Goal: Contribute content: Add original content to the website for others to see

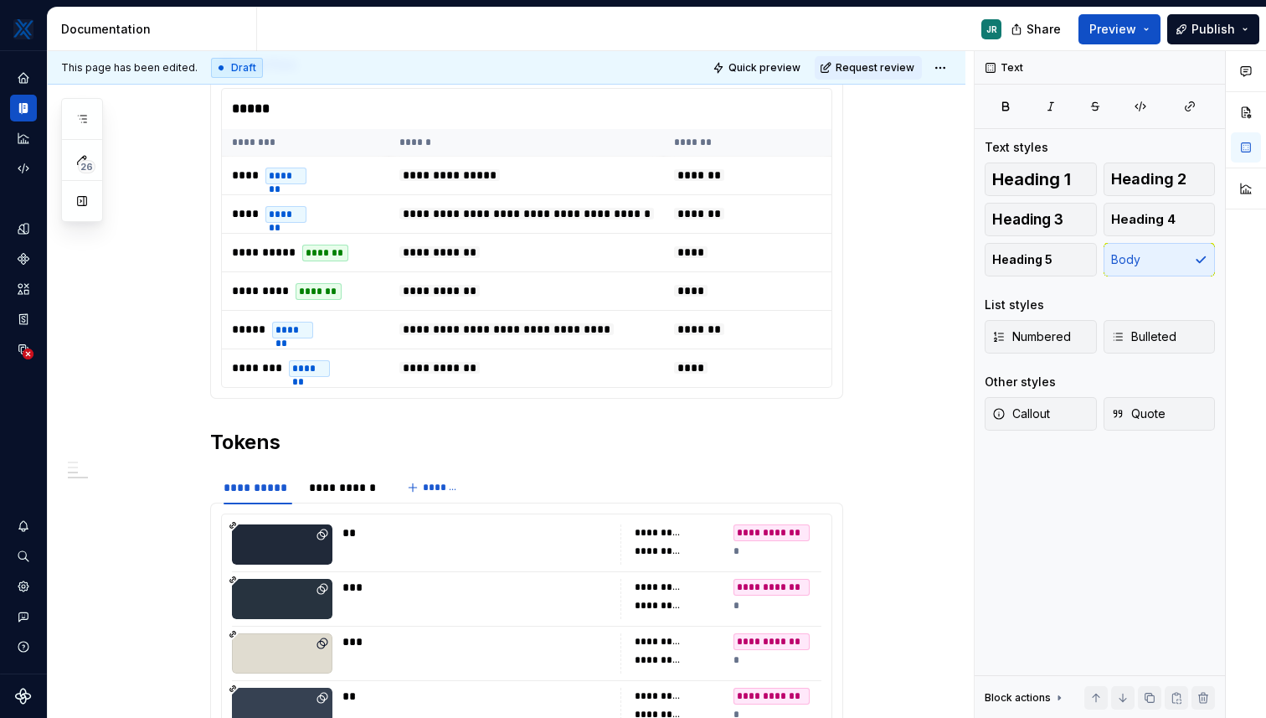
scroll to position [1869, 0]
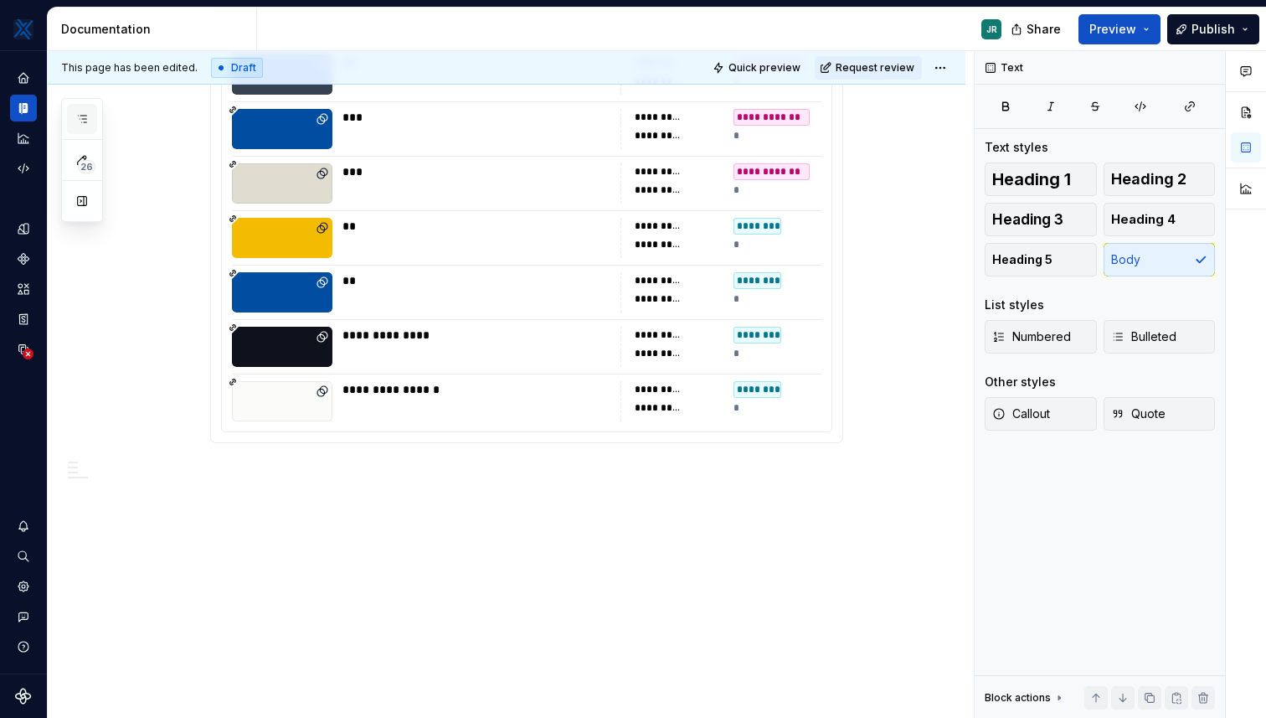
click at [84, 116] on icon "button" at bounding box center [82, 119] width 8 height 7
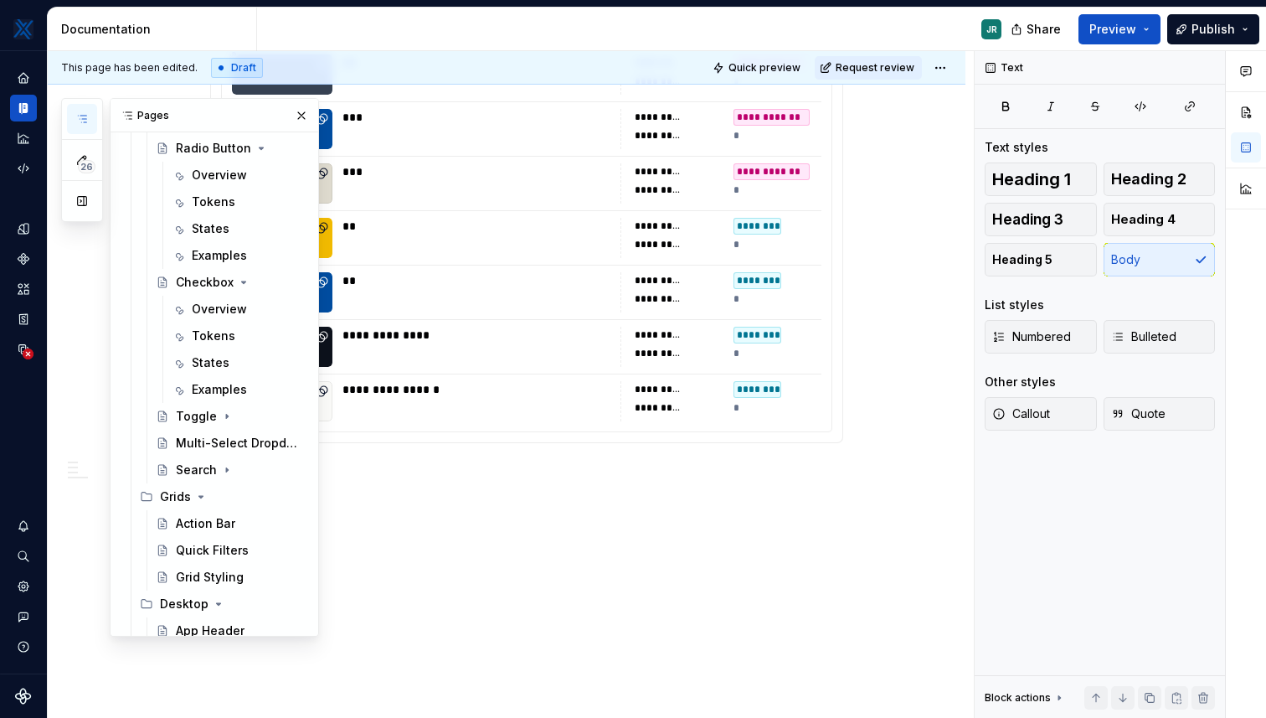
scroll to position [993, 0]
click at [242, 287] on icon "Page tree" at bounding box center [244, 288] width 4 height 2
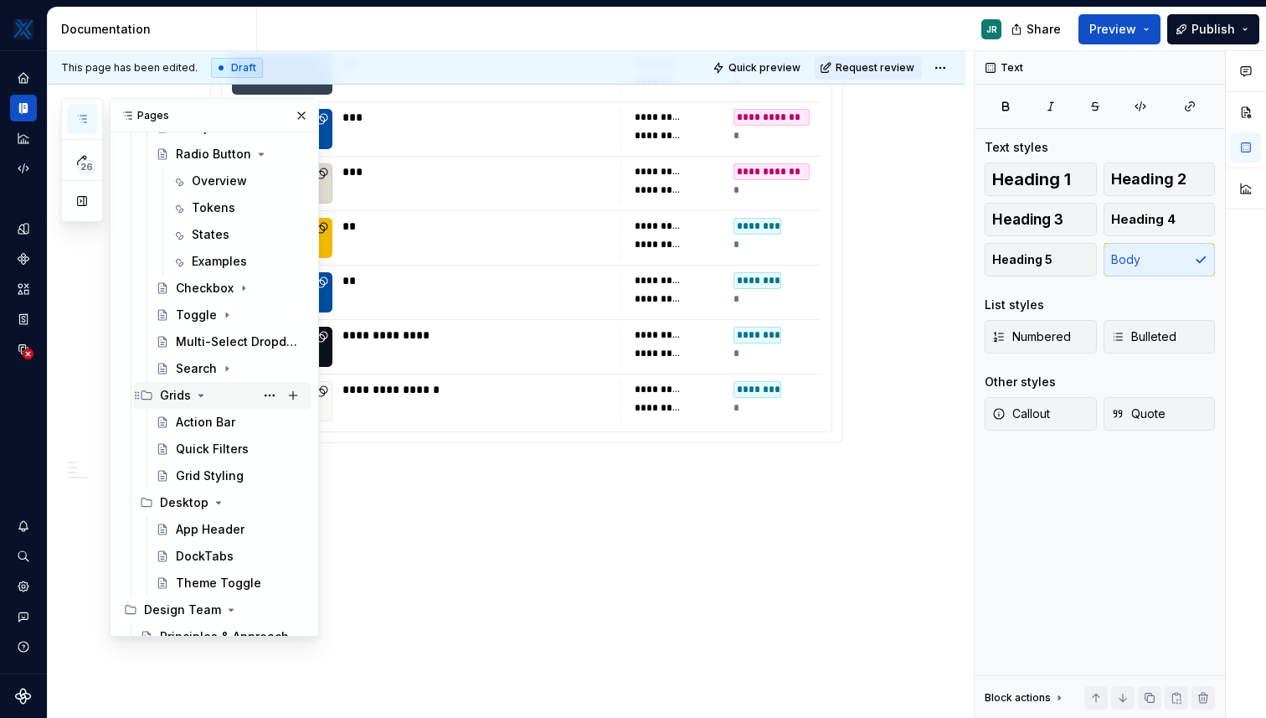
click at [199, 396] on icon "Page tree" at bounding box center [201, 395] width 4 height 2
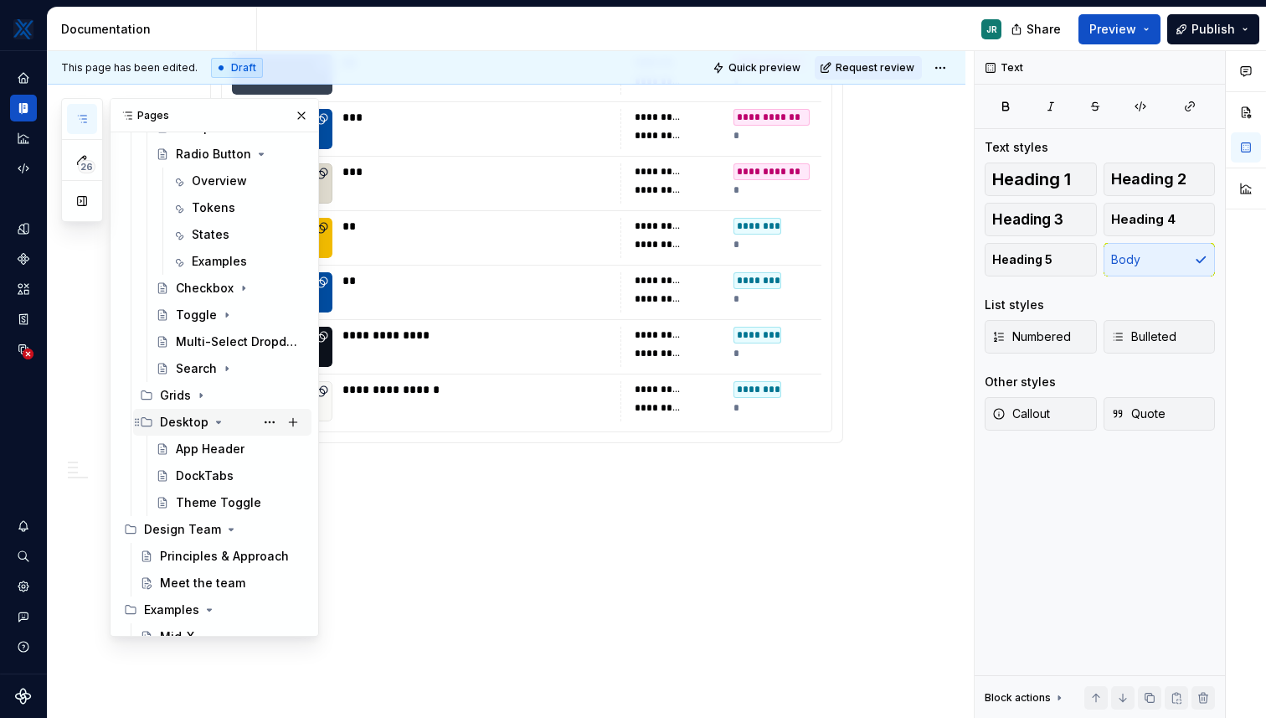
click at [212, 420] on icon "Page tree" at bounding box center [218, 421] width 13 height 13
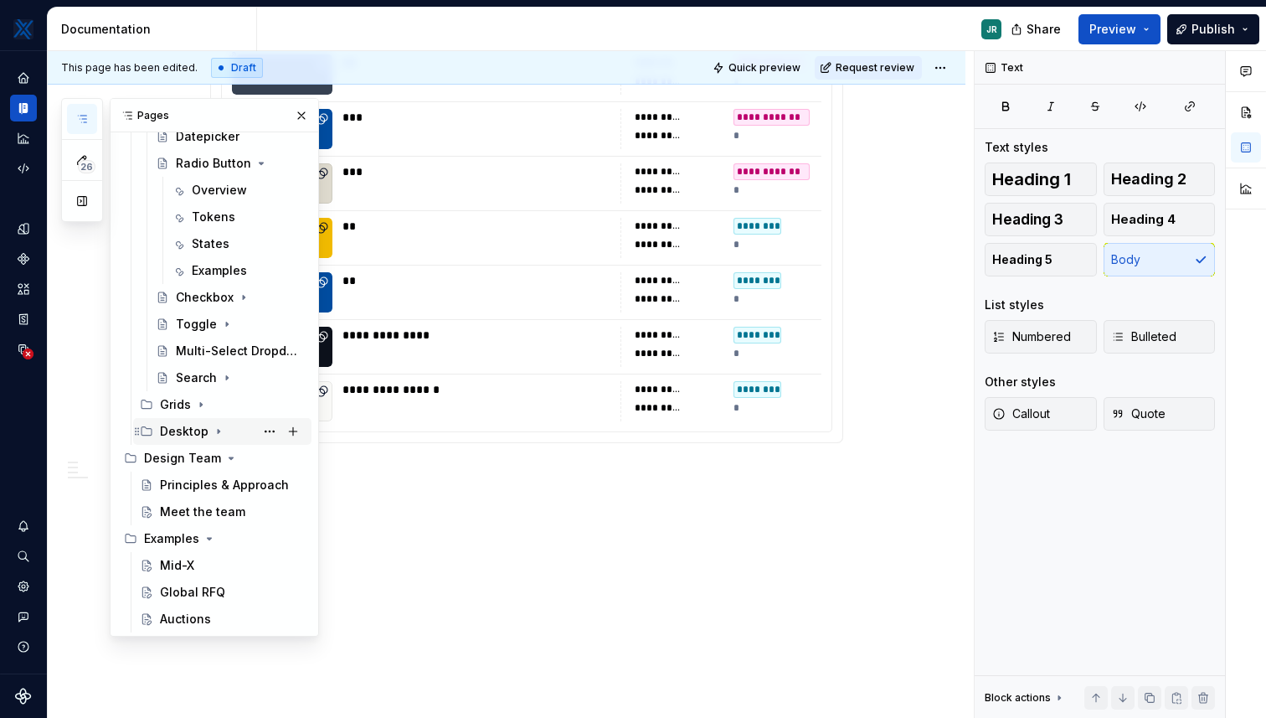
scroll to position [984, 0]
click at [208, 538] on icon "Page tree" at bounding box center [210, 539] width 4 height 2
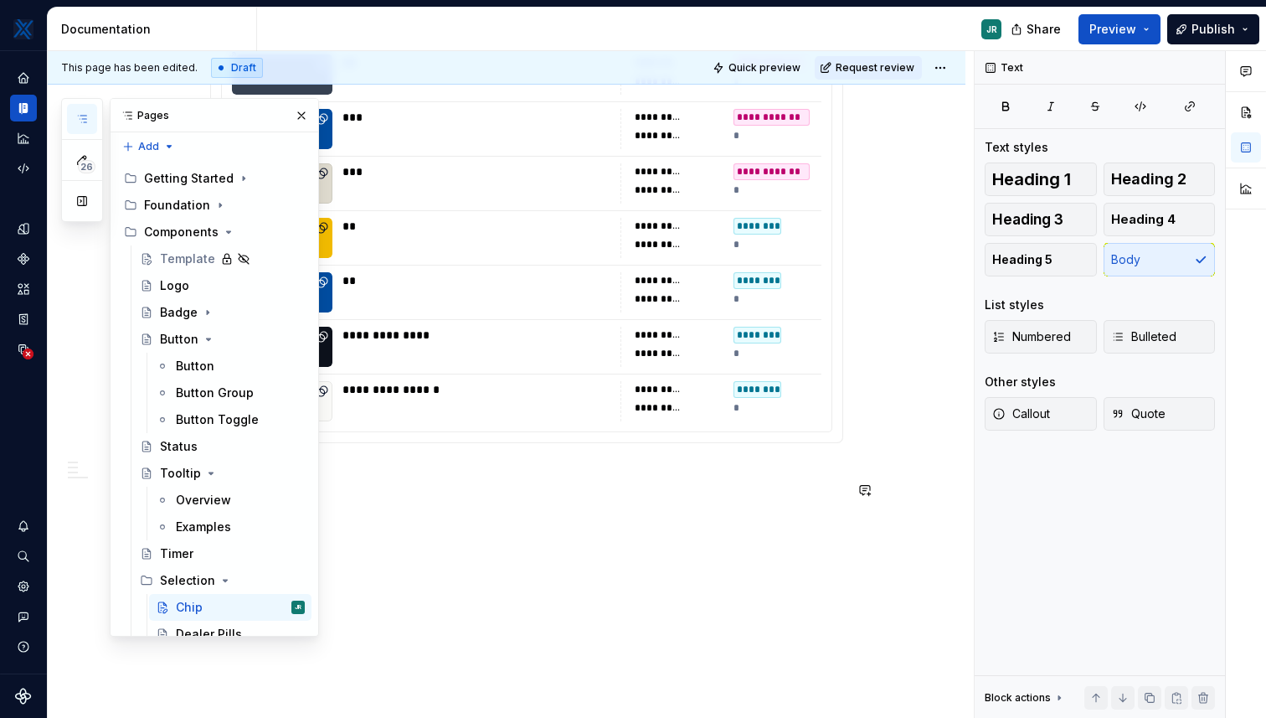
scroll to position [0, 0]
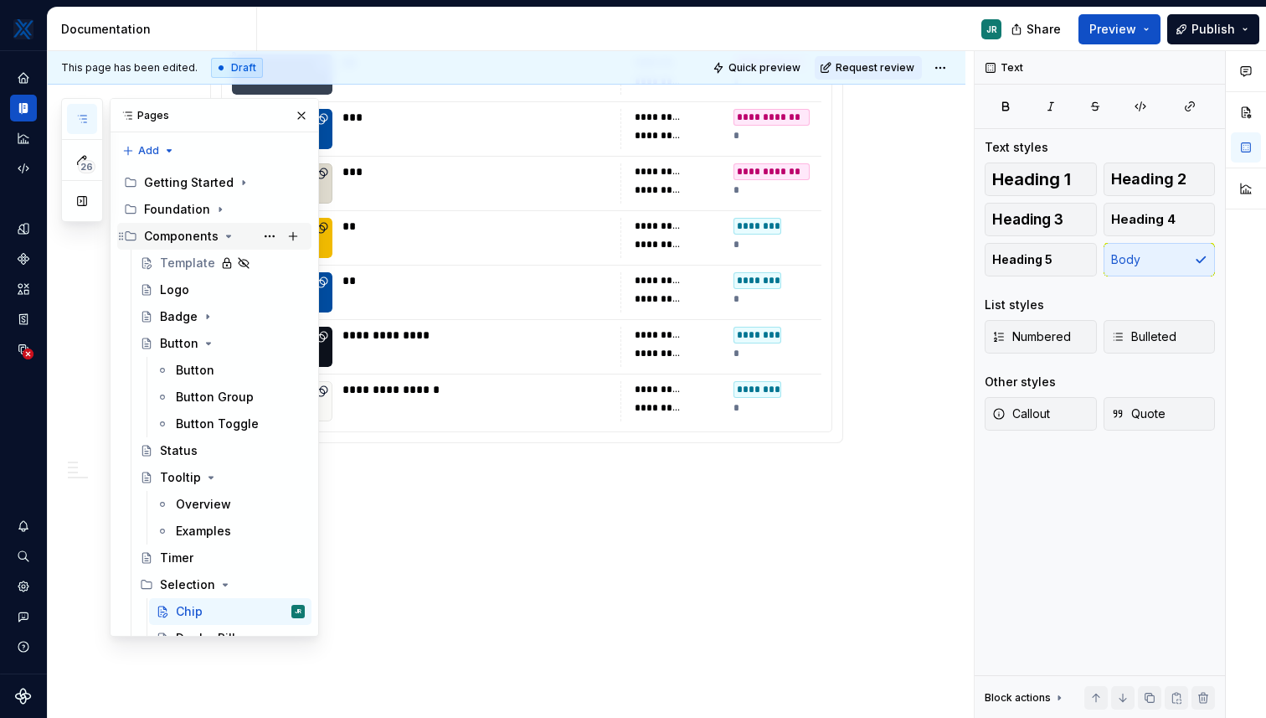
click at [222, 237] on icon "Page tree" at bounding box center [228, 235] width 13 height 13
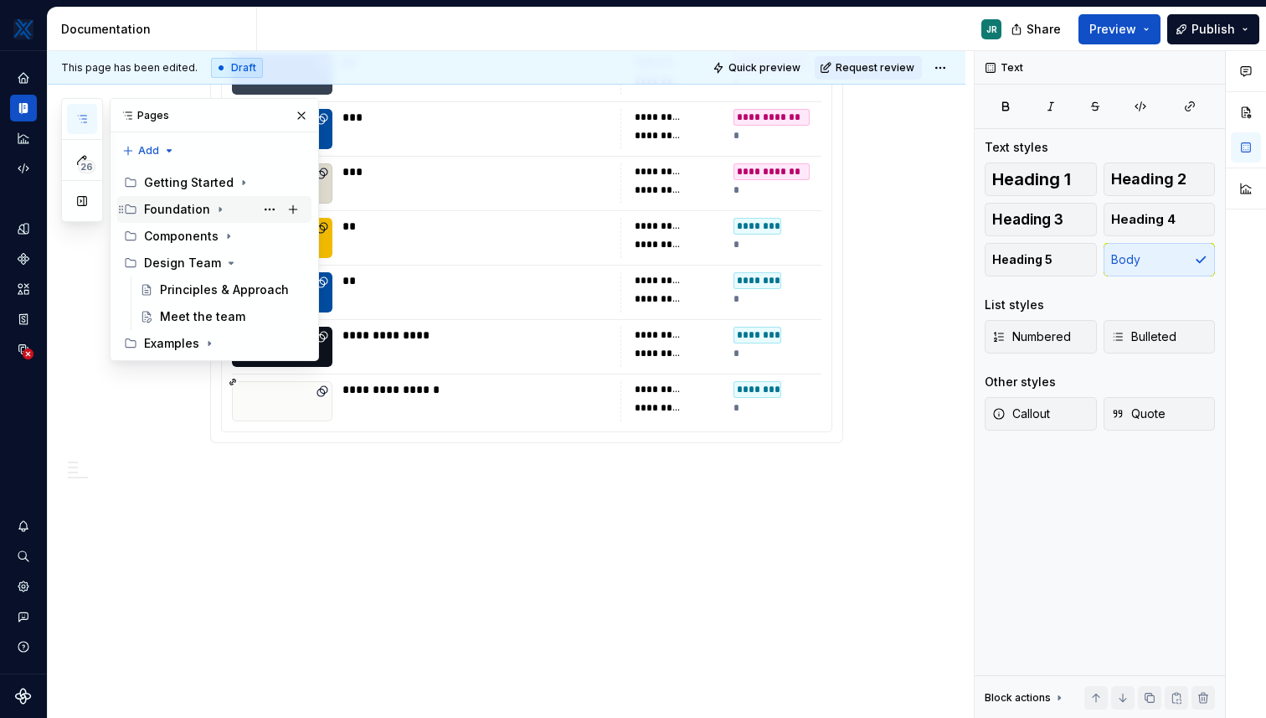
click at [215, 212] on icon "Page tree" at bounding box center [220, 209] width 13 height 13
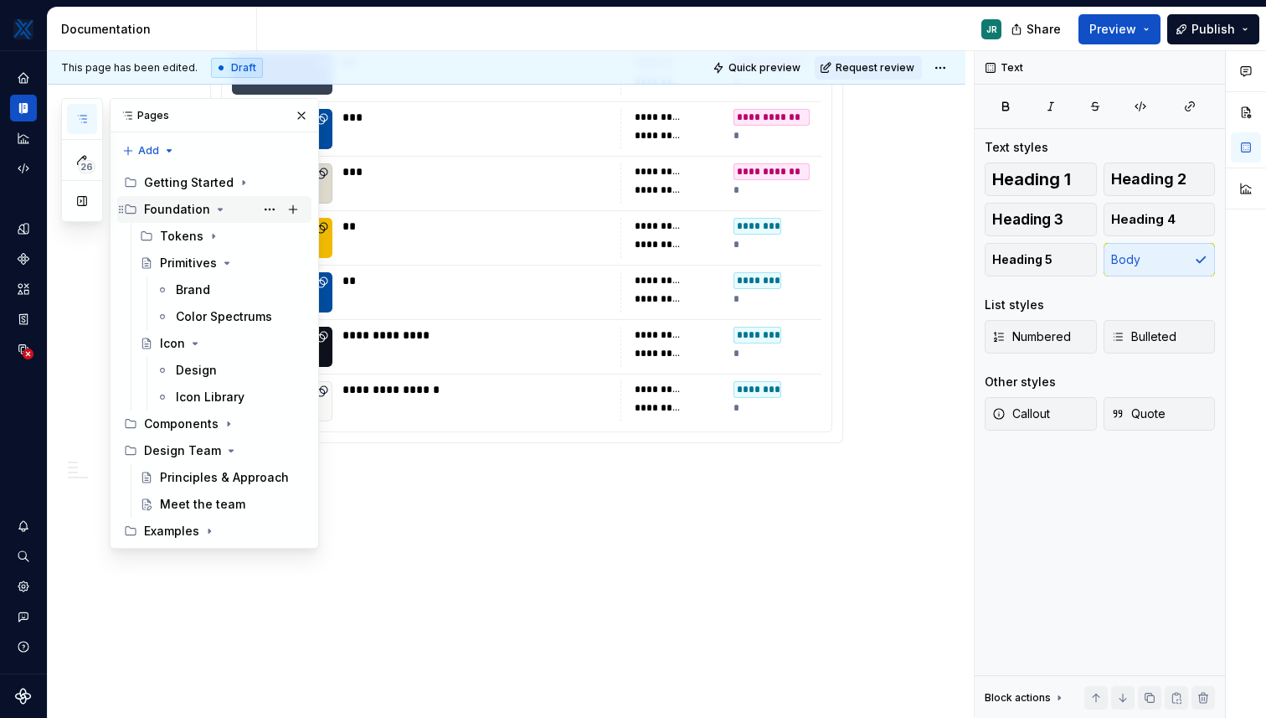
click at [215, 215] on icon "Page tree" at bounding box center [220, 209] width 13 height 13
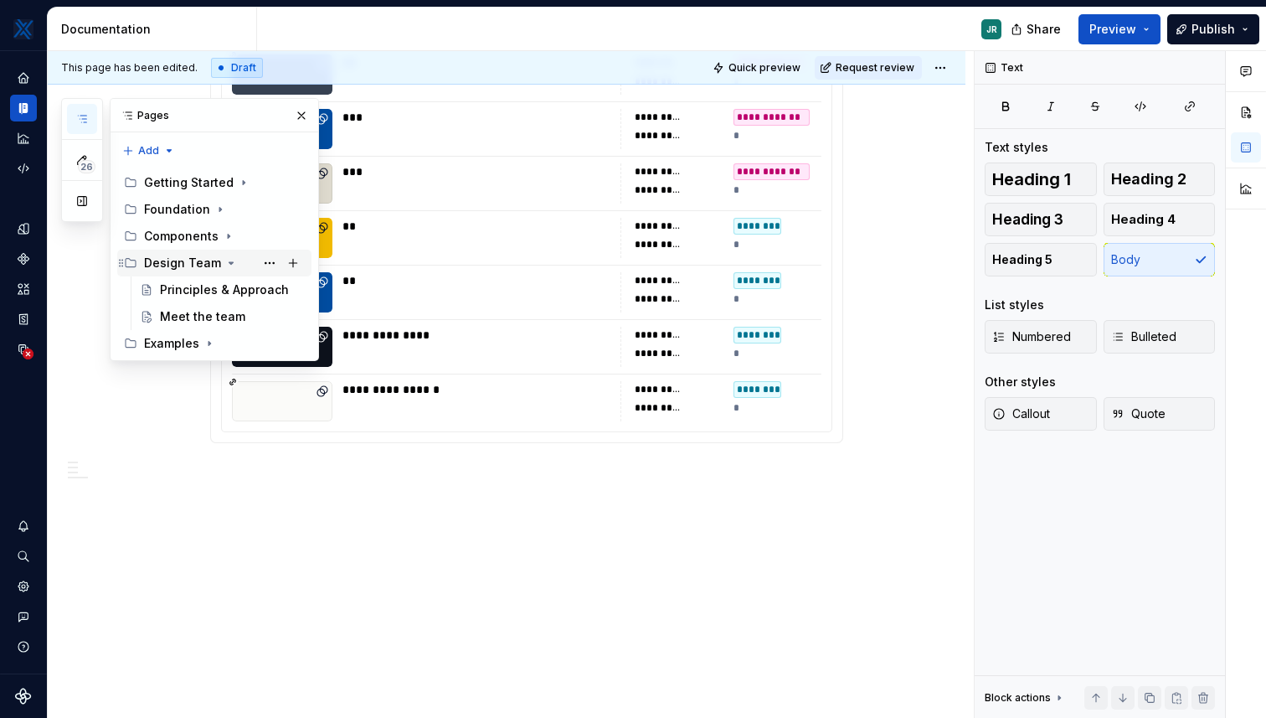
click at [227, 269] on icon "Page tree" at bounding box center [230, 262] width 13 height 13
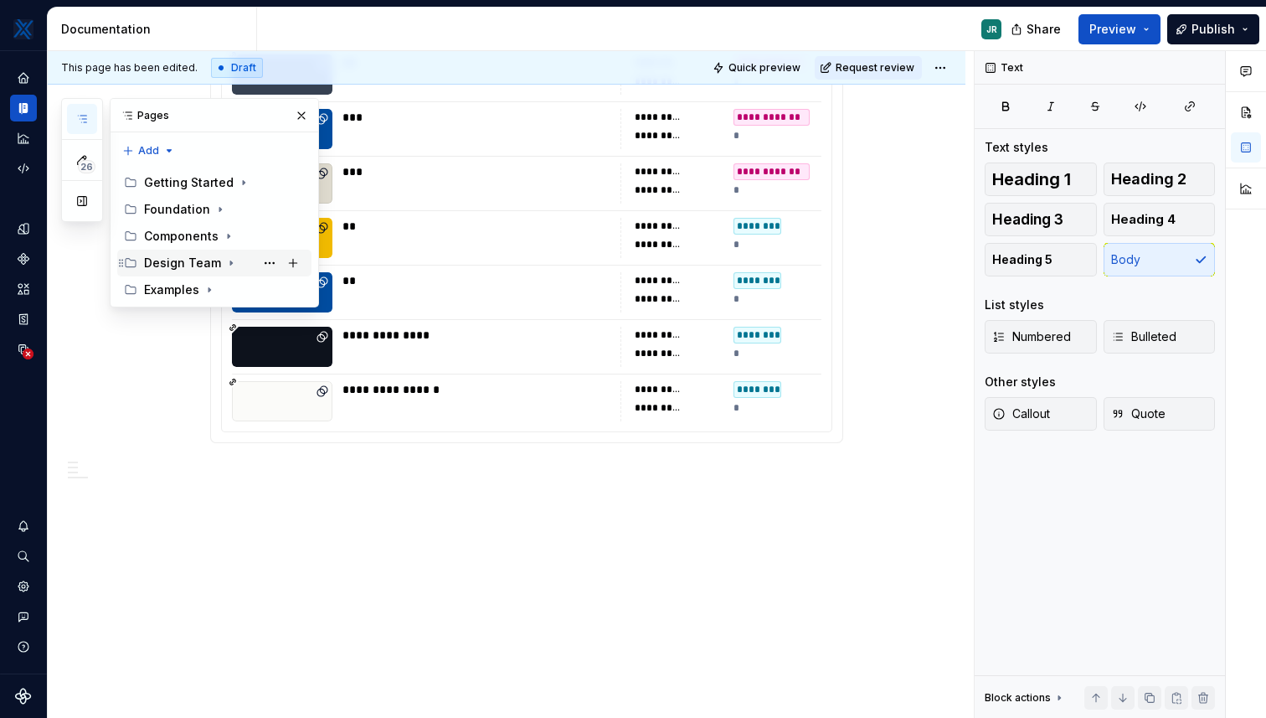
click at [230, 265] on icon "Page tree" at bounding box center [231, 263] width 2 height 4
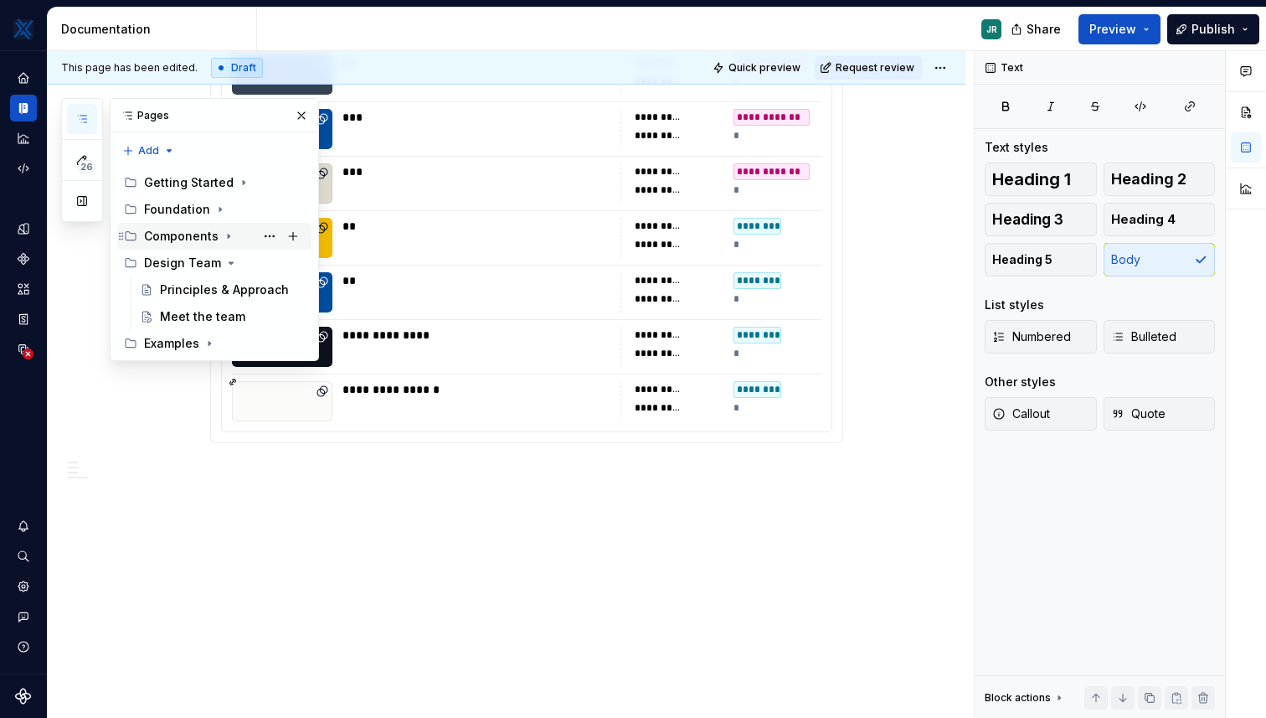
click at [222, 238] on icon "Page tree" at bounding box center [228, 235] width 13 height 13
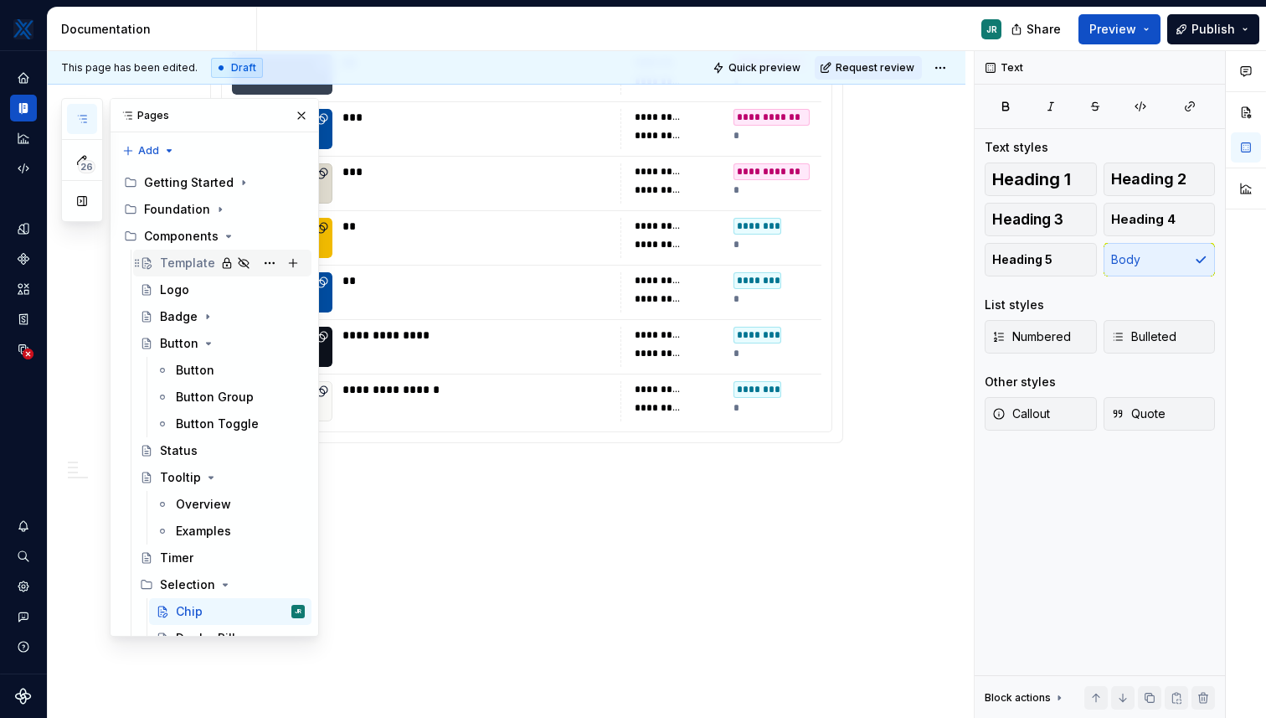
click at [204, 262] on div "Template" at bounding box center [187, 263] width 55 height 17
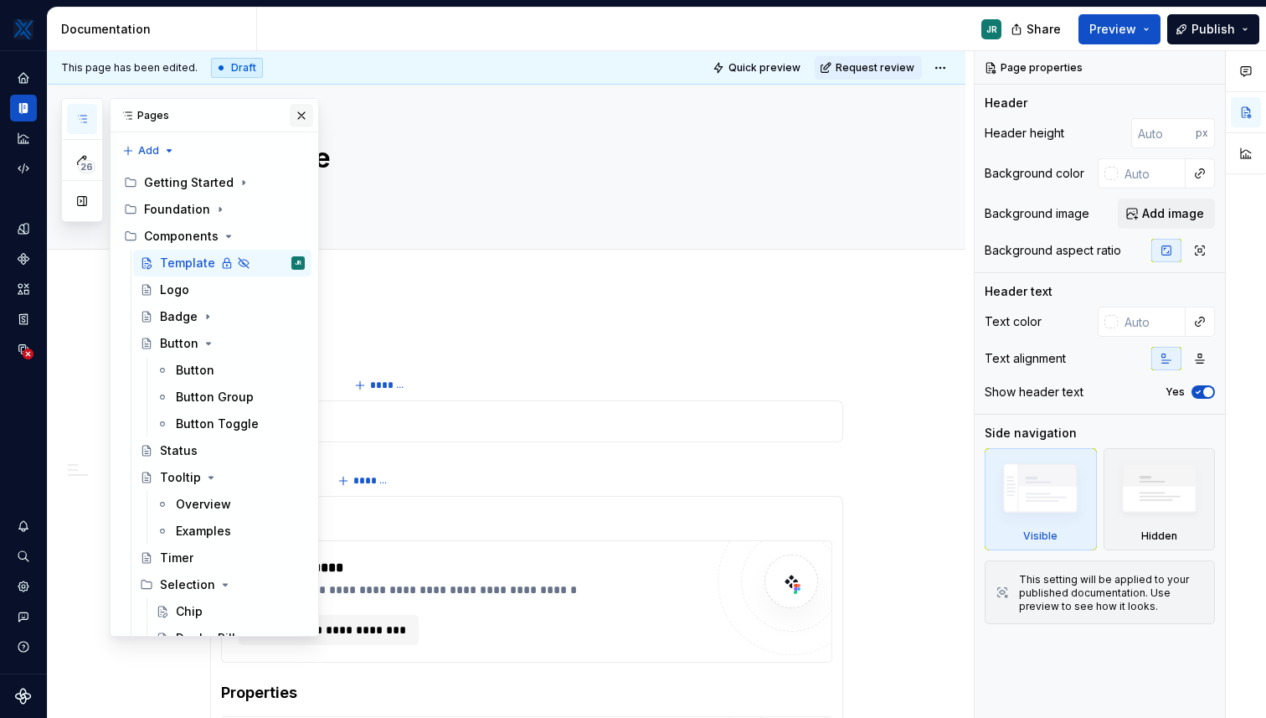
click at [299, 112] on button "button" at bounding box center [301, 115] width 23 height 23
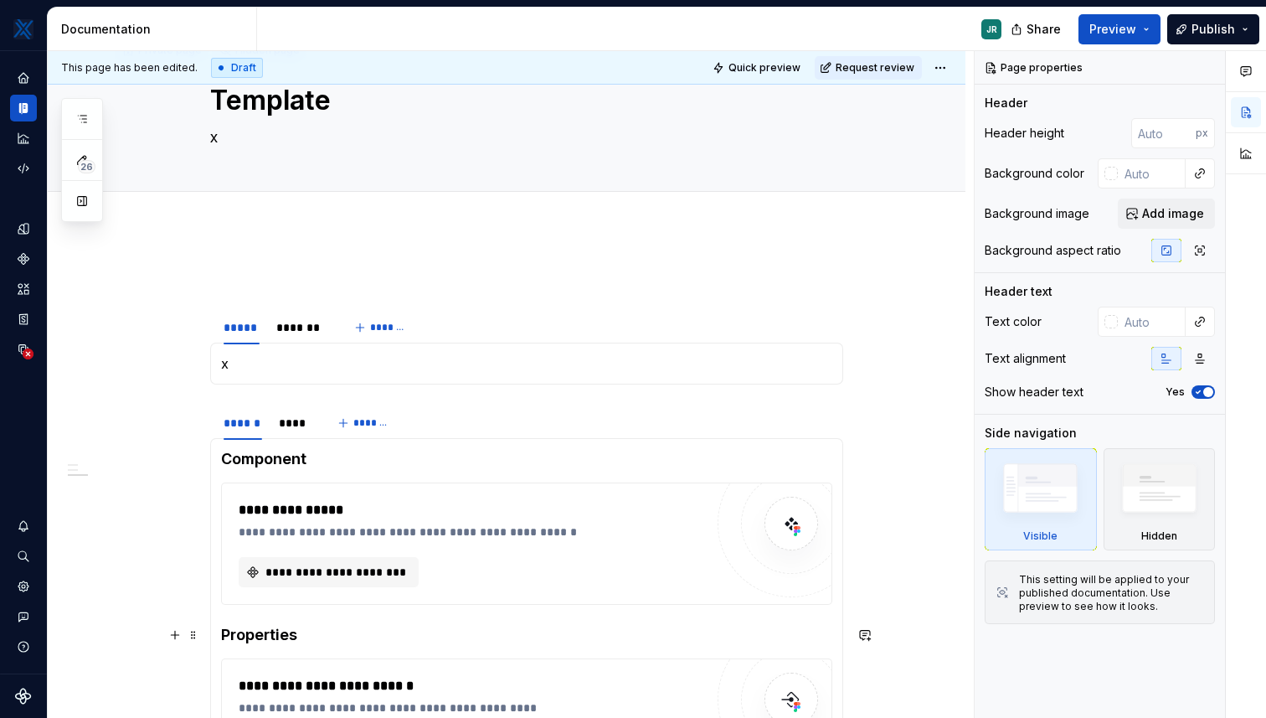
scroll to position [30, 0]
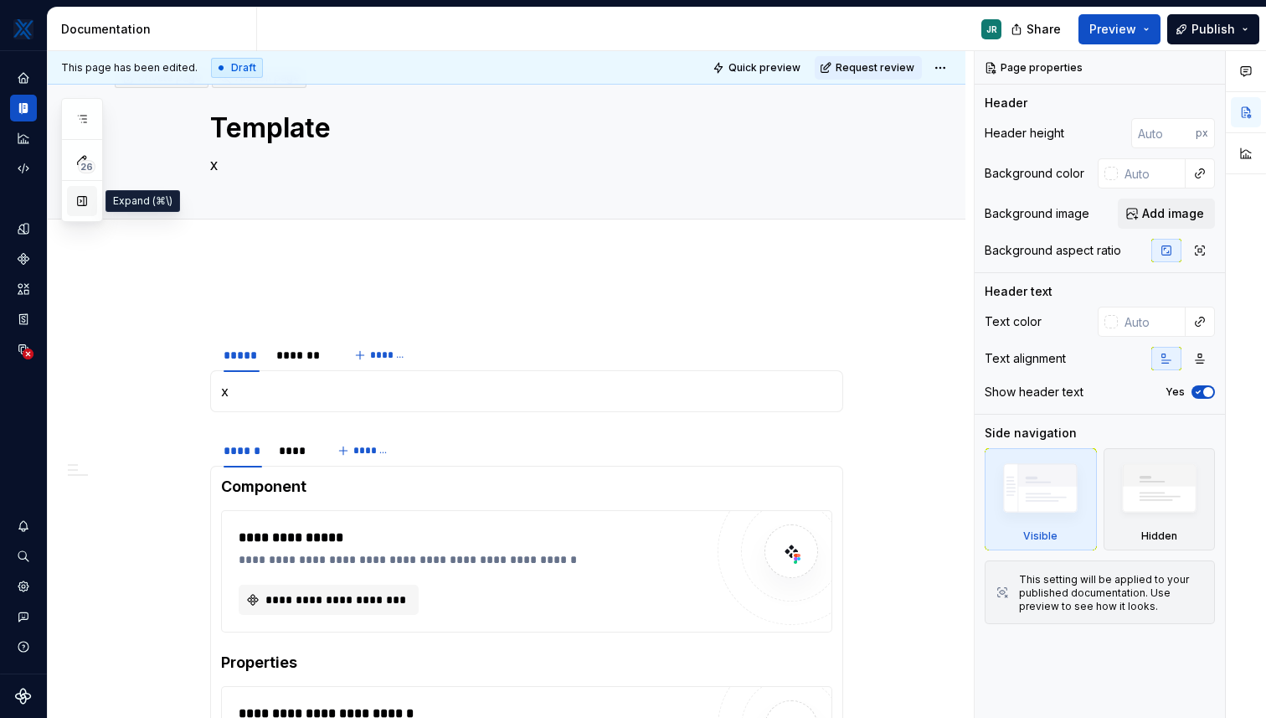
click at [85, 204] on button "button" at bounding box center [82, 201] width 30 height 30
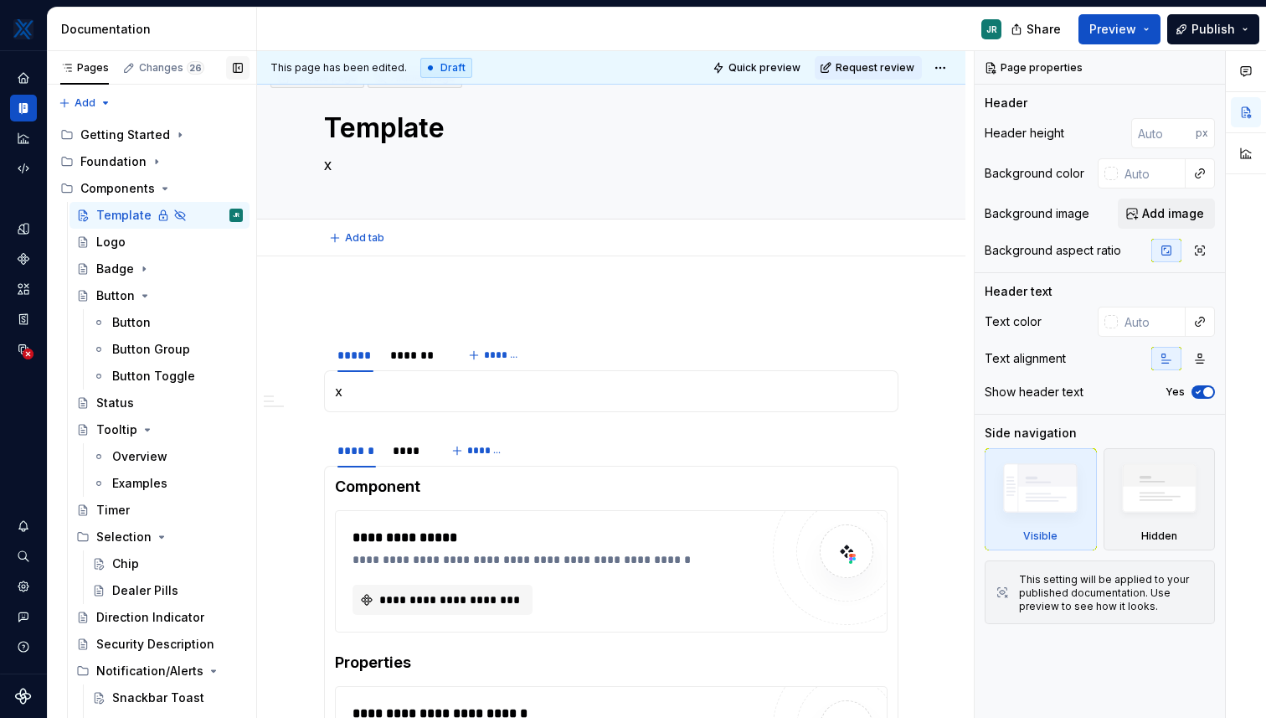
type textarea "*"
click at [148, 65] on div "Changes 26" at bounding box center [171, 67] width 65 height 13
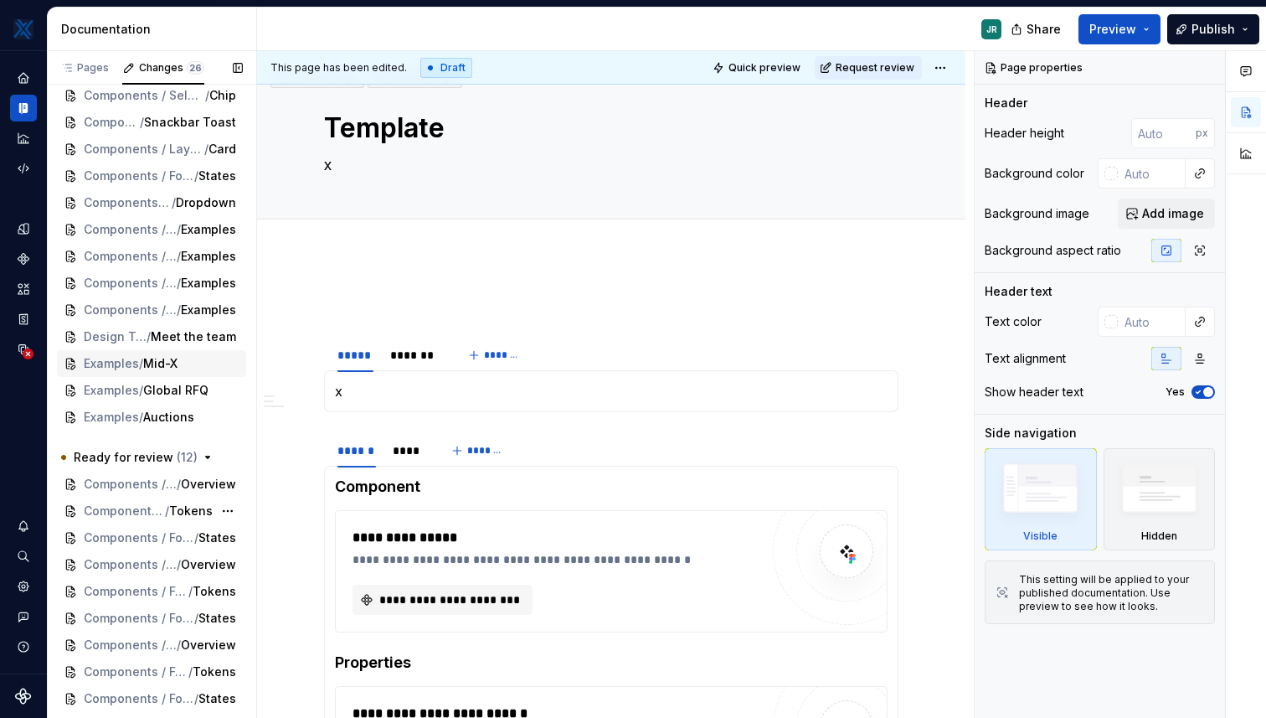
scroll to position [143, 0]
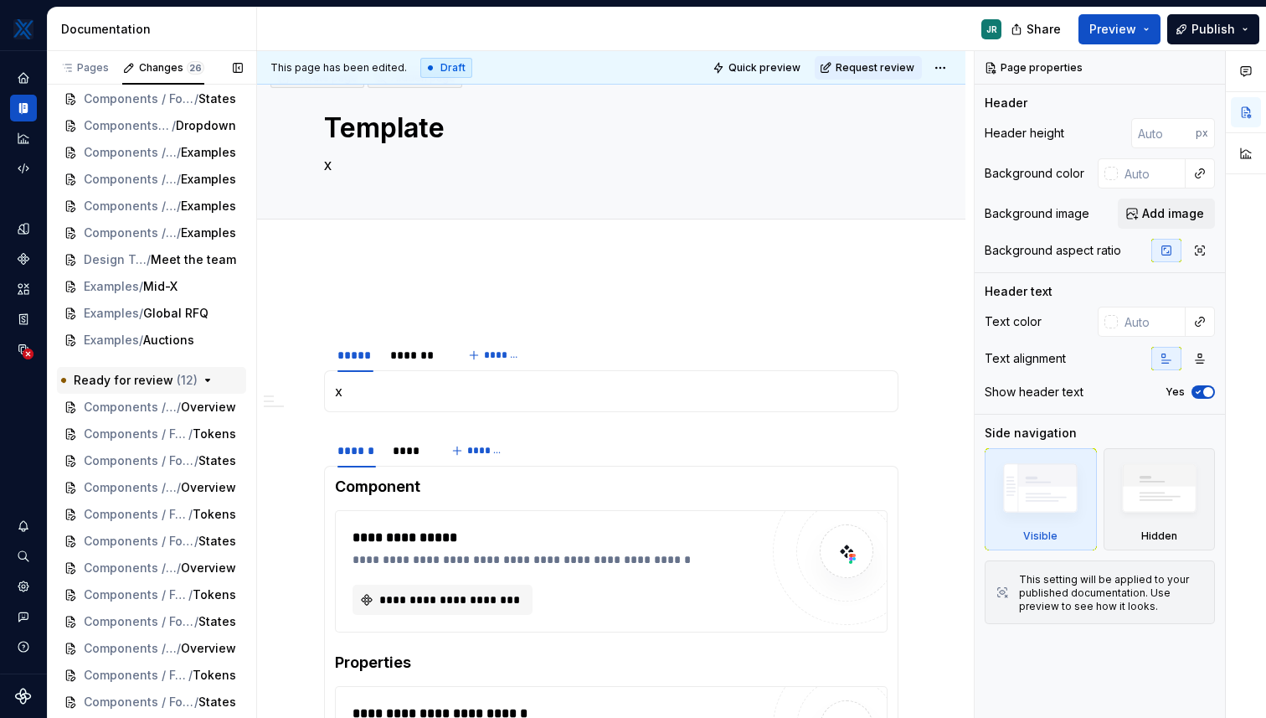
click at [206, 379] on icon "button" at bounding box center [208, 380] width 4 height 2
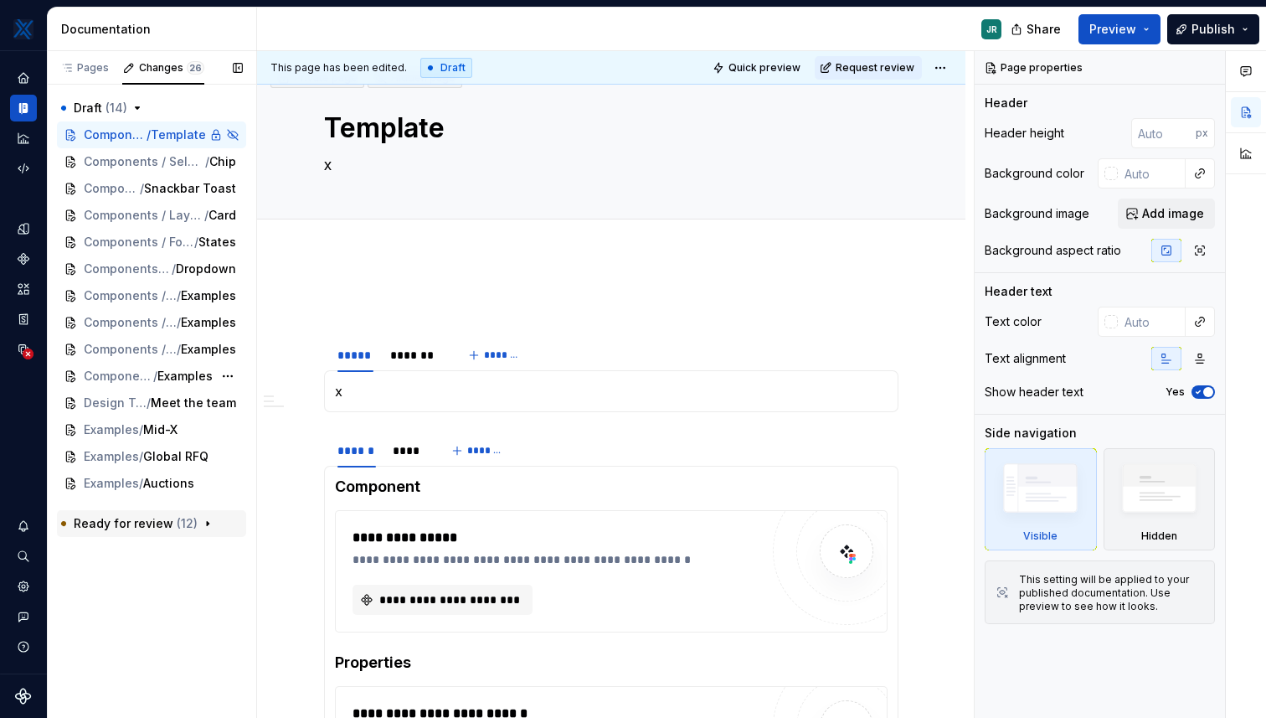
scroll to position [0, 0]
click at [201, 522] on icon "button" at bounding box center [207, 523] width 13 height 13
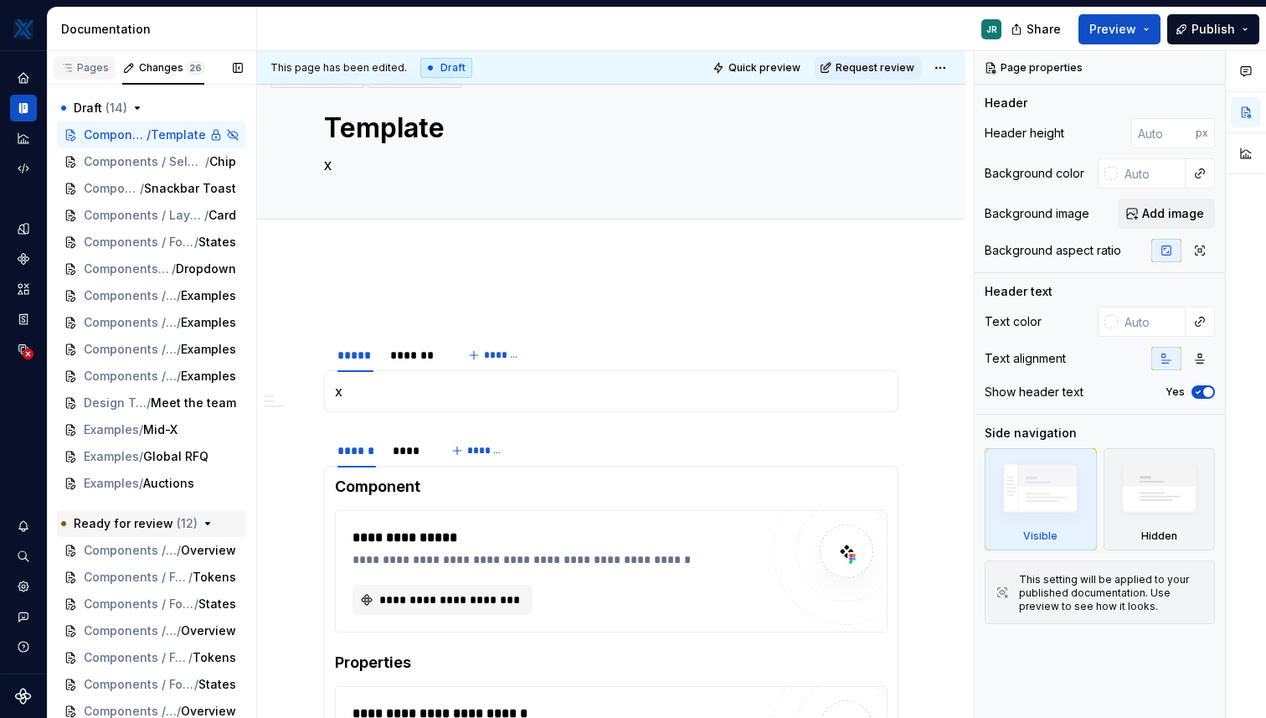
click at [80, 68] on div "Pages" at bounding box center [84, 67] width 49 height 13
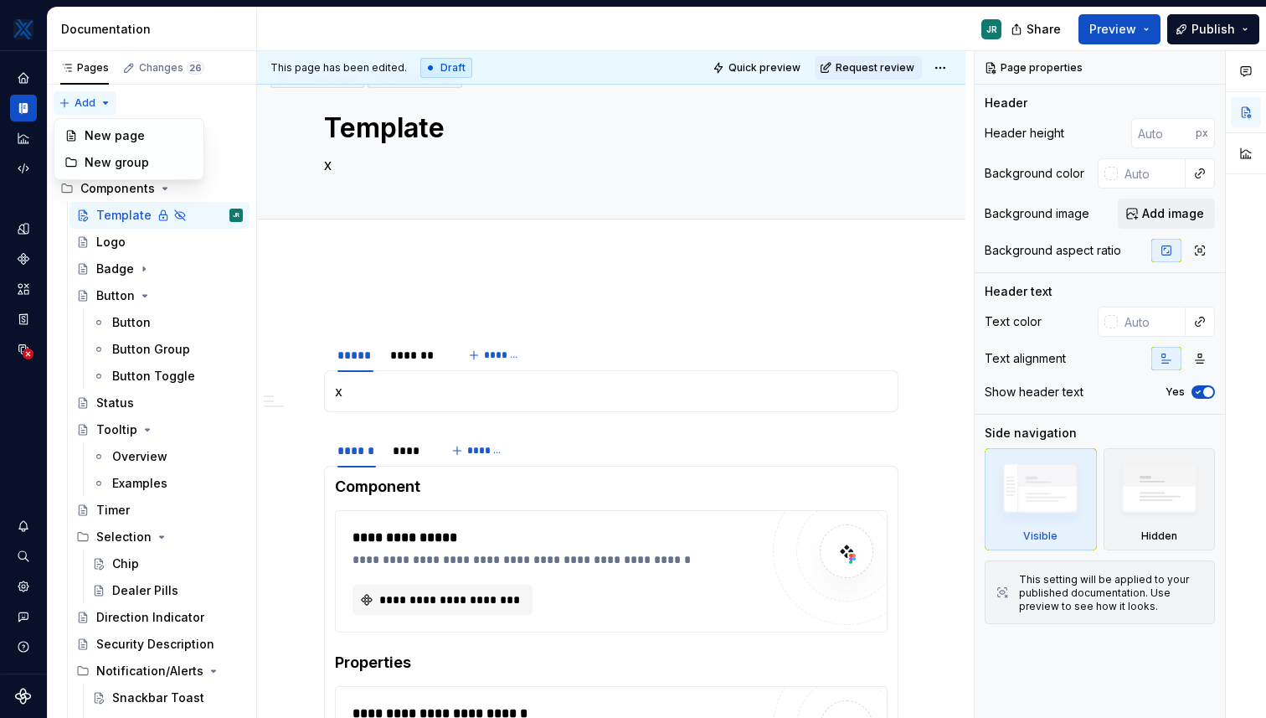
click at [108, 105] on div "Pages Changes 26 Add Accessibility guide for tree Page tree. Navigate the tree …" at bounding box center [151, 388] width 209 height 674
click at [114, 134] on div "New page" at bounding box center [139, 135] width 109 height 17
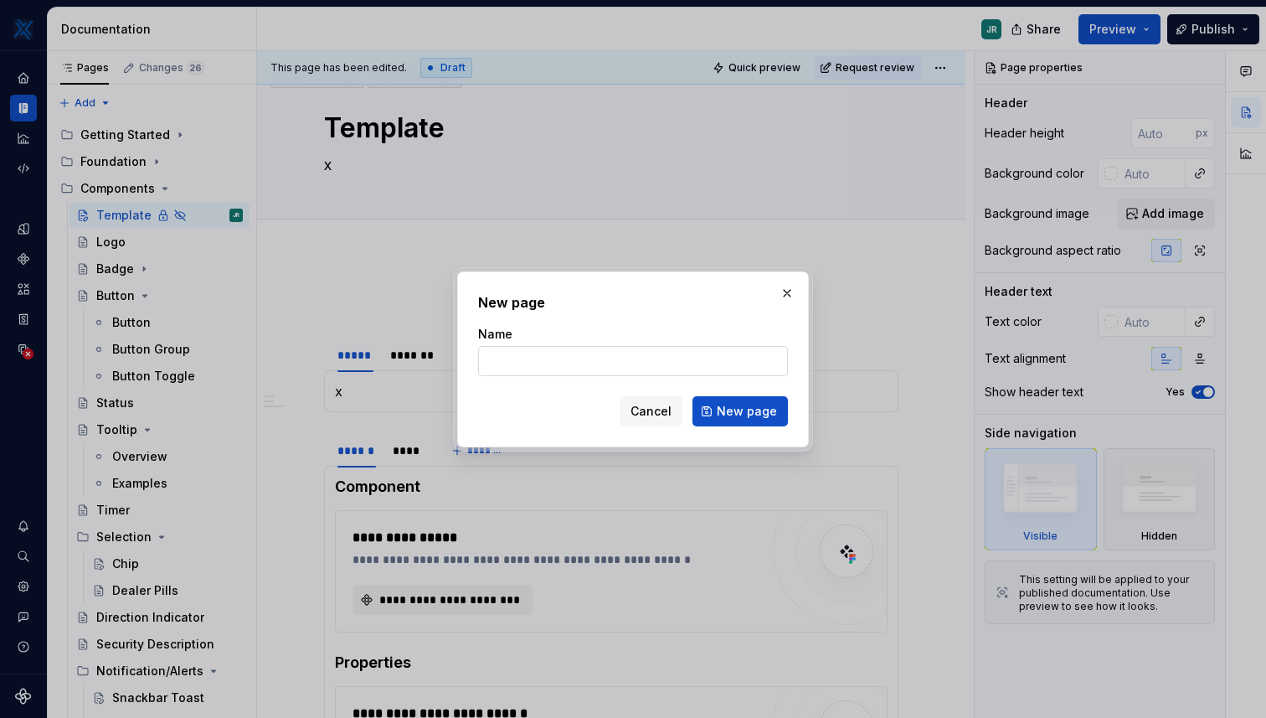
click at [531, 351] on input "Name" at bounding box center [633, 361] width 310 height 30
type input "Loading States W"
type textarea "*"
type input "Loading States WIP"
click button "New page" at bounding box center [740, 411] width 95 height 30
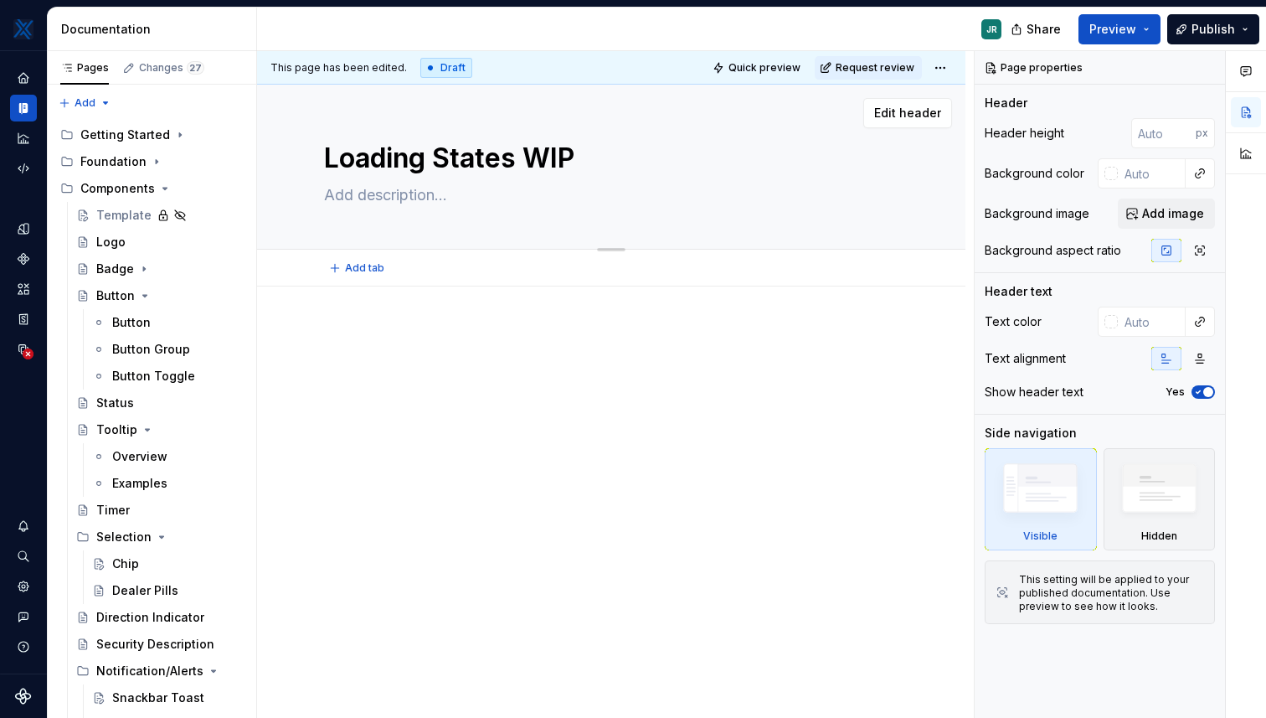
click at [406, 188] on textarea at bounding box center [608, 195] width 575 height 27
click at [441, 348] on div at bounding box center [611, 359] width 575 height 64
click at [159, 61] on div "Changes 27" at bounding box center [171, 67] width 65 height 13
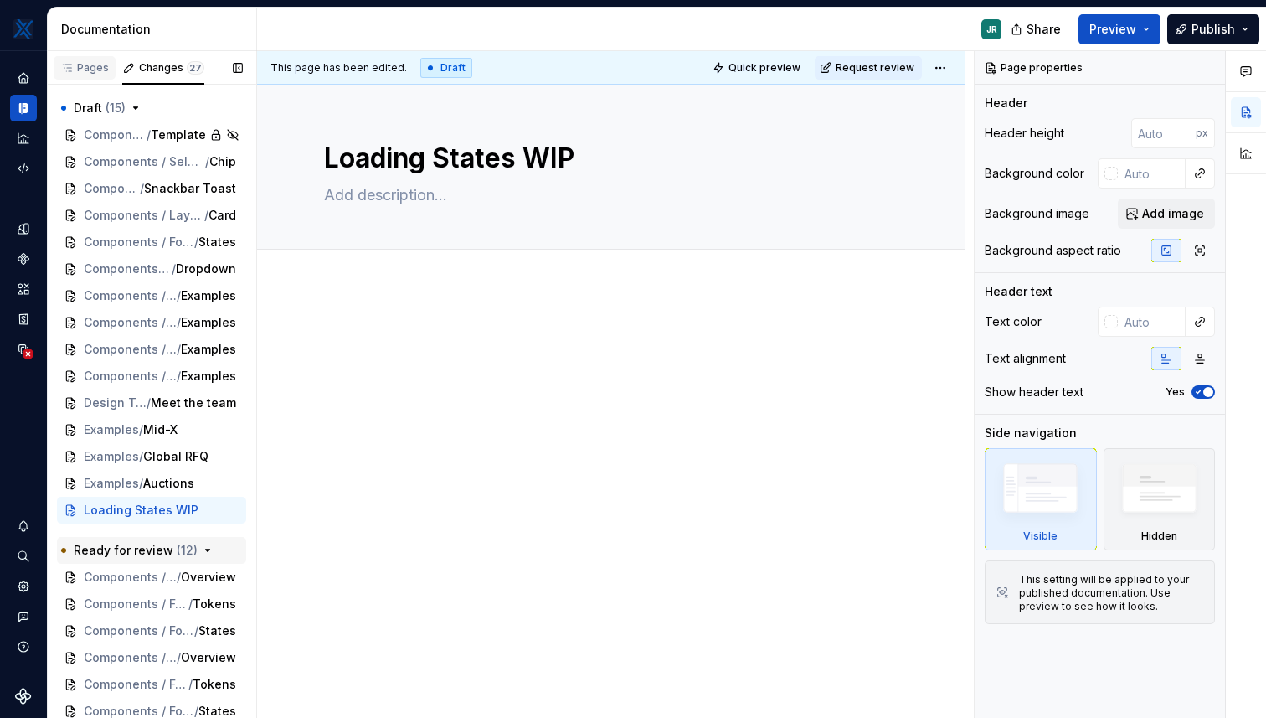
click at [83, 77] on div "Pages" at bounding box center [85, 67] width 62 height 23
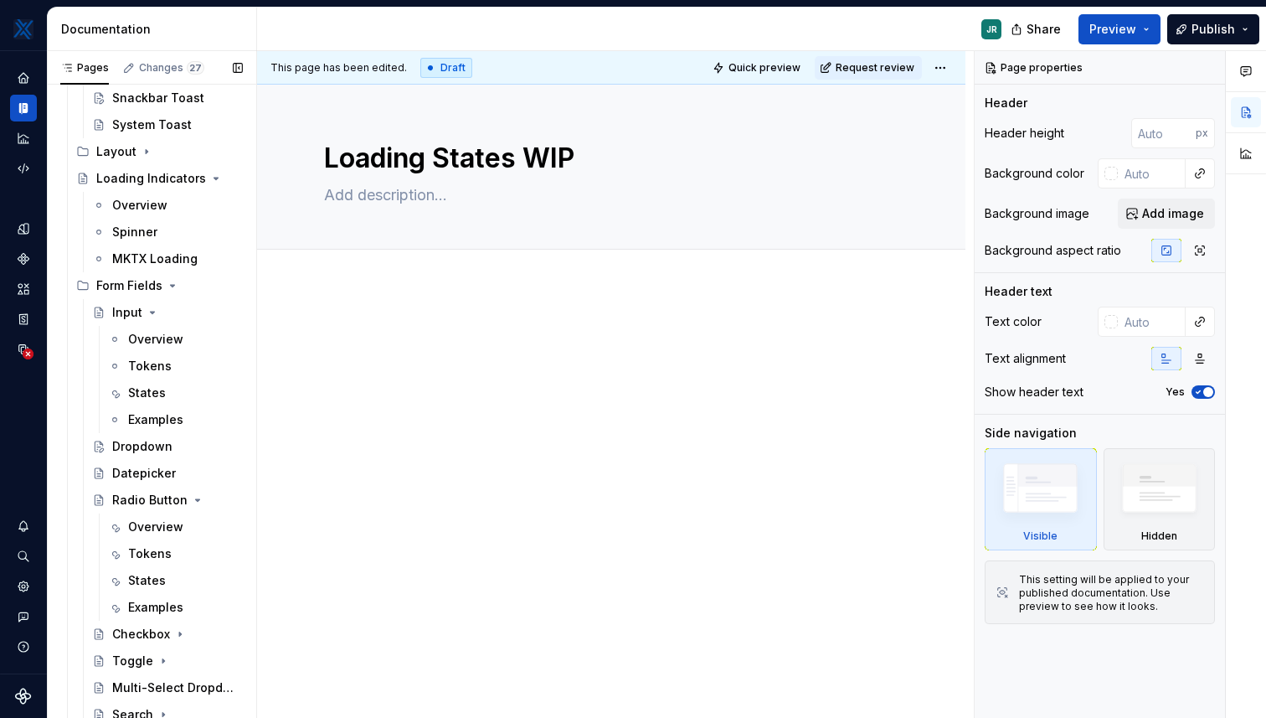
scroll to position [793, 0]
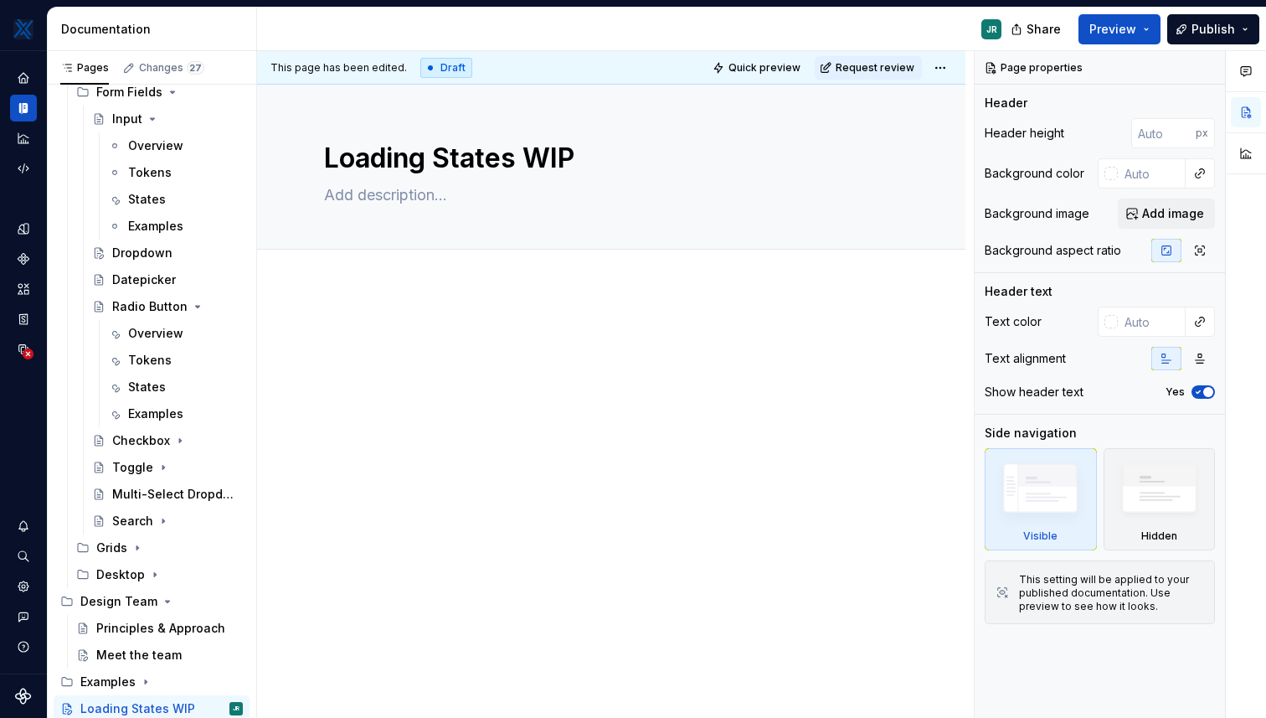
click at [482, 343] on p at bounding box center [611, 337] width 575 height 20
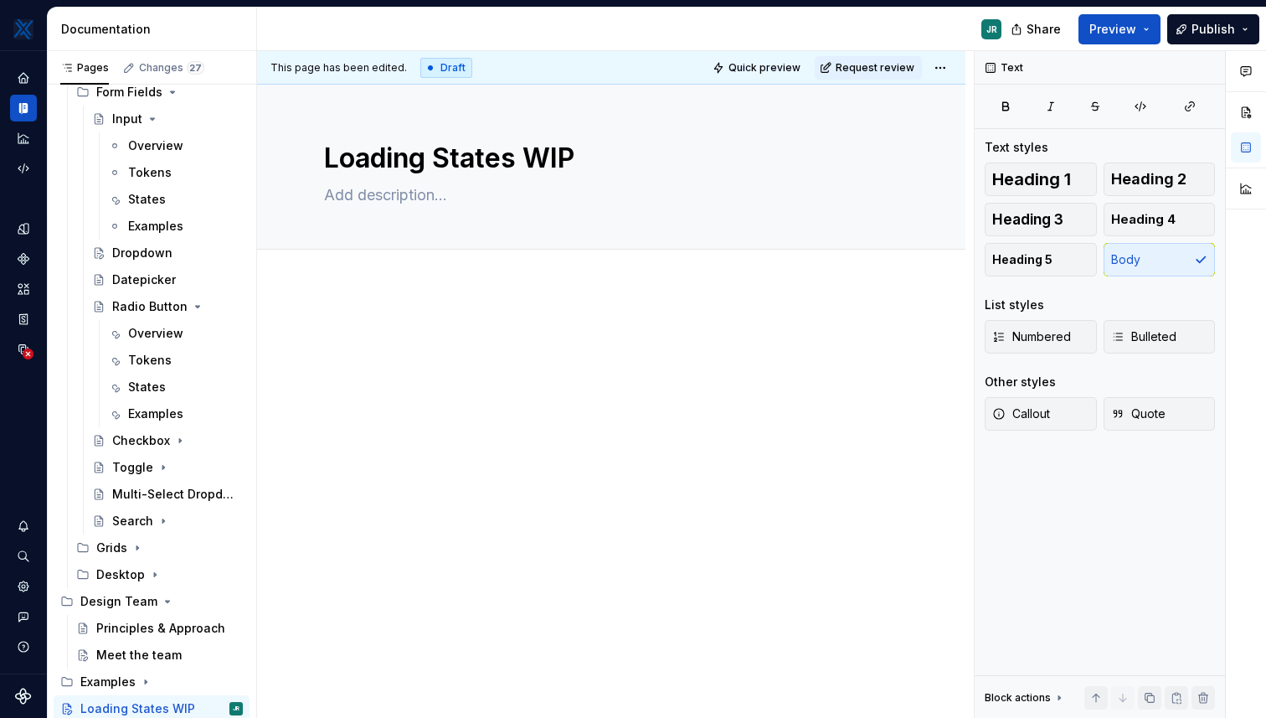
type textarea "*"
